Goal: Task Accomplishment & Management: Complete application form

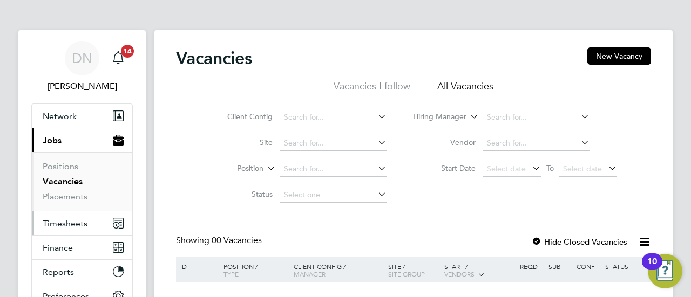
click at [64, 224] on span "Timesheets" at bounding box center [65, 224] width 45 height 10
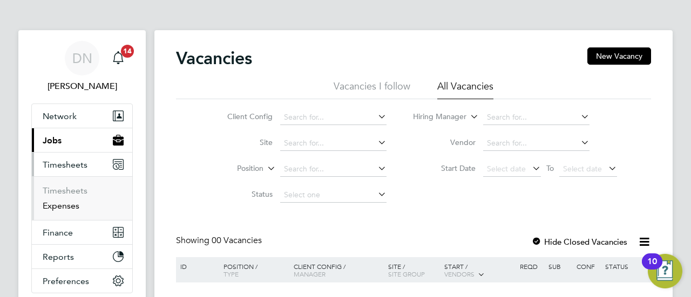
click at [67, 208] on link "Expenses" at bounding box center [61, 206] width 37 height 10
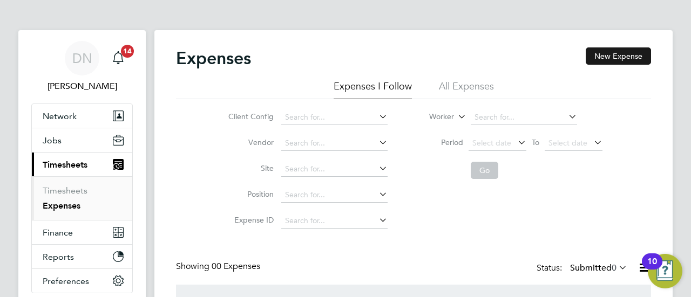
click at [627, 55] on button "New Expense" at bounding box center [618, 56] width 65 height 17
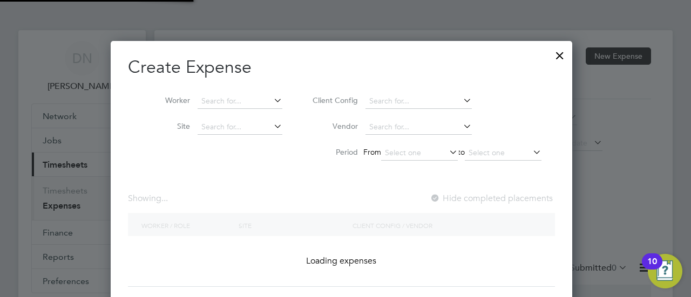
scroll to position [268, 470]
click at [229, 103] on input at bounding box center [240, 101] width 85 height 15
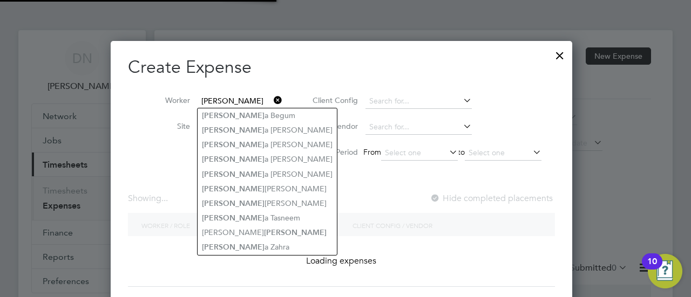
type input "[PERSON_NAME]"
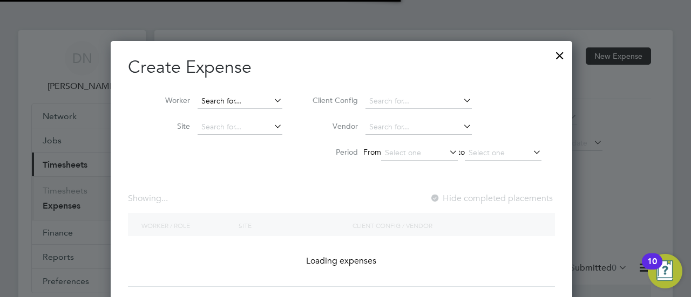
click at [238, 96] on input at bounding box center [240, 101] width 85 height 15
click at [248, 116] on li "[PERSON_NAME]" at bounding box center [243, 116] width 91 height 15
type input "[PERSON_NAME]"
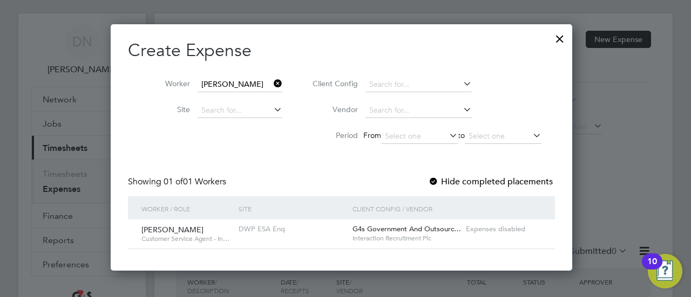
scroll to position [0, 0]
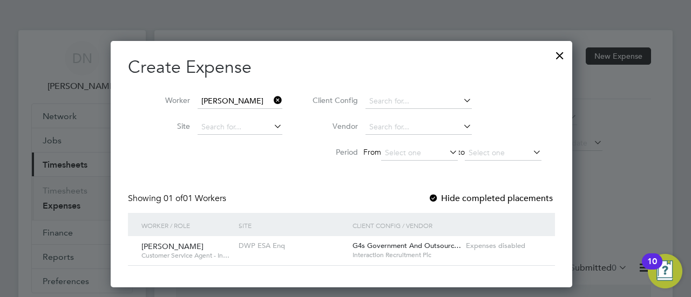
click at [569, 57] on div at bounding box center [559, 52] width 19 height 19
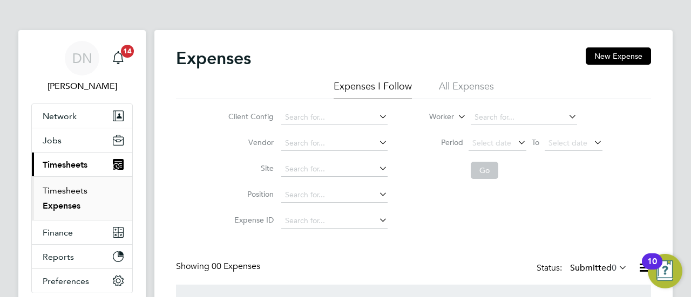
click at [59, 193] on link "Timesheets" at bounding box center [65, 191] width 45 height 10
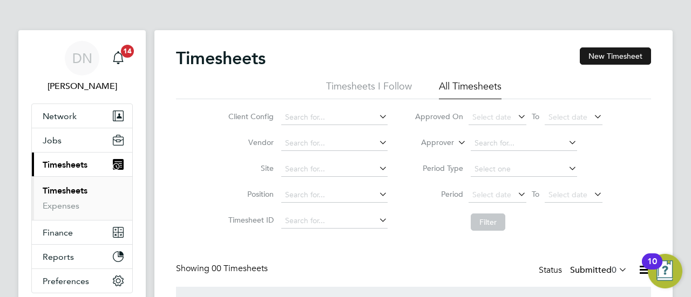
click at [613, 63] on button "New Timesheet" at bounding box center [615, 56] width 71 height 17
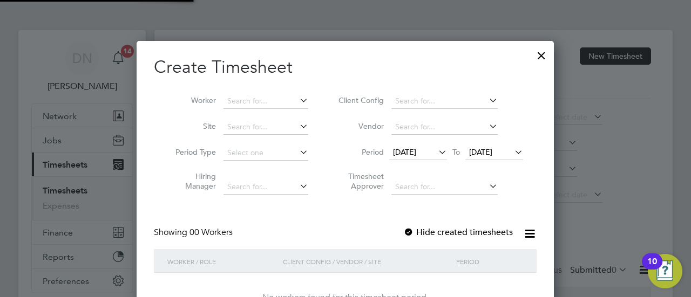
scroll to position [304, 418]
click at [274, 103] on input at bounding box center [265, 101] width 85 height 15
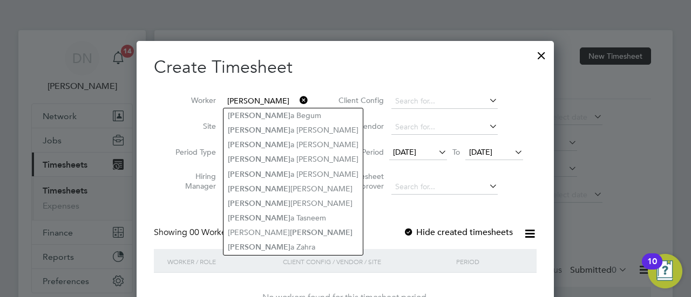
type input "[PERSON_NAME]"
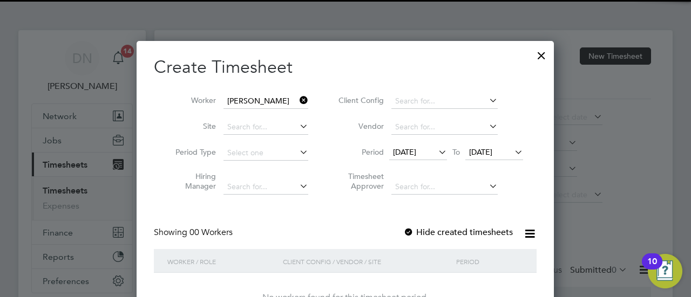
click at [410, 229] on div at bounding box center [408, 233] width 11 height 11
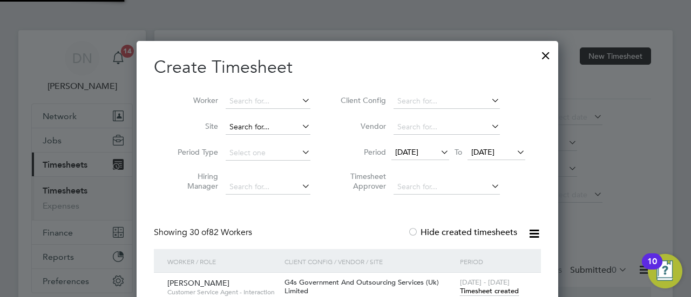
scroll to position [2911, 424]
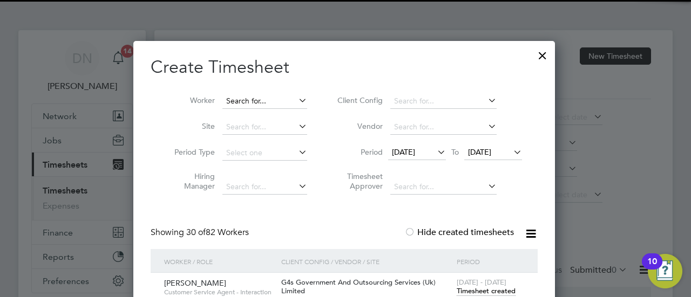
click at [263, 98] on input at bounding box center [264, 101] width 85 height 15
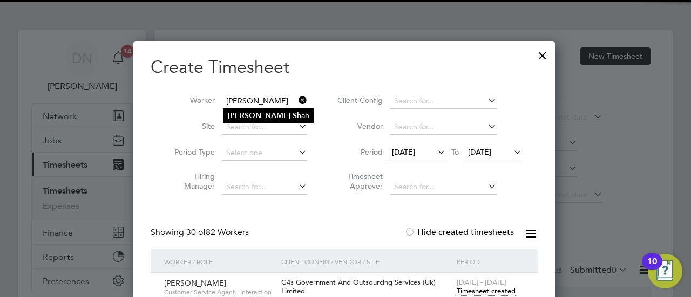
click at [275, 116] on li "[PERSON_NAME]" at bounding box center [268, 116] width 90 height 15
type input "[PERSON_NAME]"
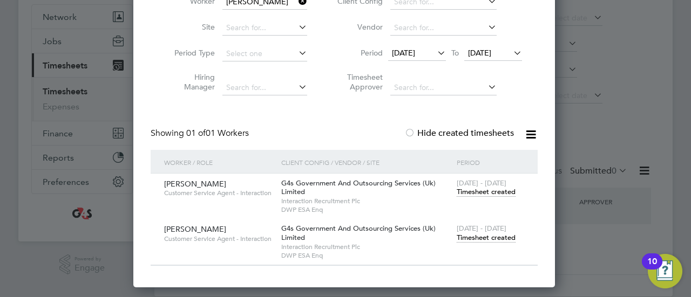
scroll to position [108, 0]
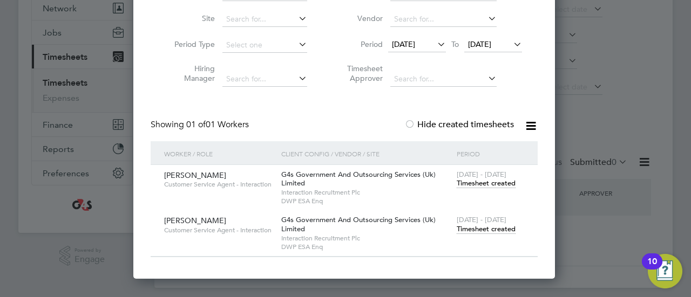
click at [467, 225] on span "Timesheet created" at bounding box center [486, 230] width 59 height 10
click at [470, 228] on span "Timesheet created" at bounding box center [486, 230] width 59 height 10
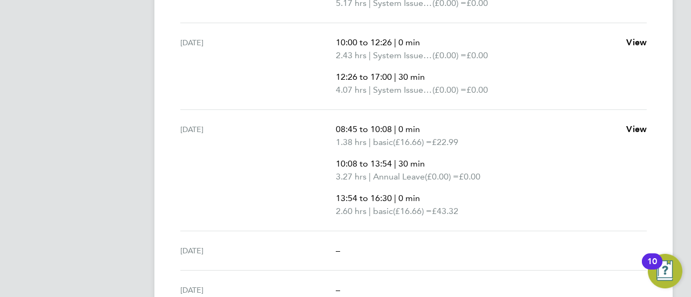
scroll to position [480, 0]
